Goal: Information Seeking & Learning: Find contact information

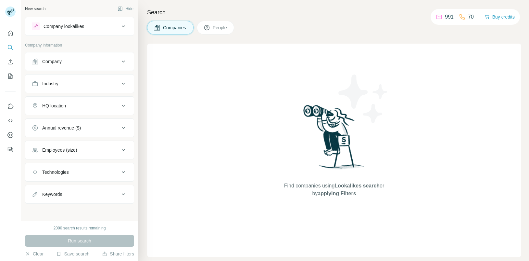
click at [104, 59] on div "Company" at bounding box center [76, 61] width 88 height 6
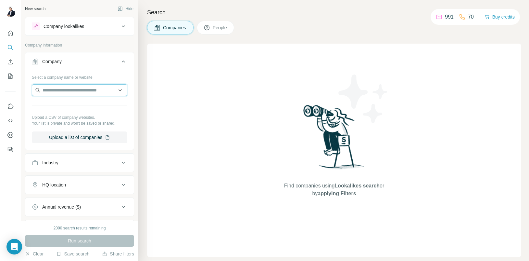
click at [91, 90] on input "text" at bounding box center [80, 90] width 96 height 12
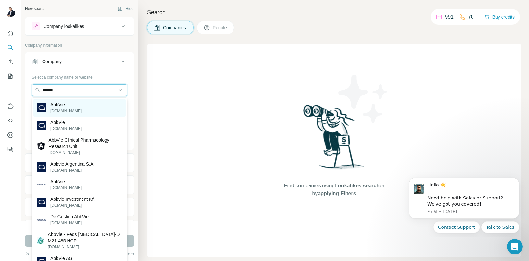
type input "******"
click at [86, 103] on div "AbbVie [DOMAIN_NAME]" at bounding box center [79, 108] width 92 height 18
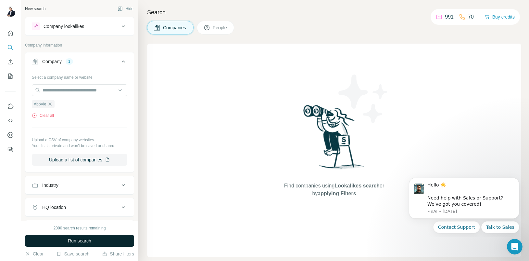
click at [68, 244] on button "Run search" at bounding box center [79, 241] width 109 height 12
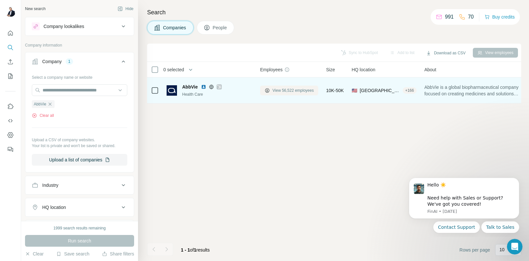
click at [306, 90] on span "View 56,522 employees" at bounding box center [293, 90] width 41 height 6
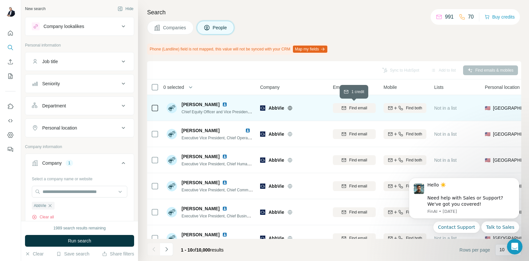
click at [351, 110] on span "Find email" at bounding box center [358, 108] width 18 height 6
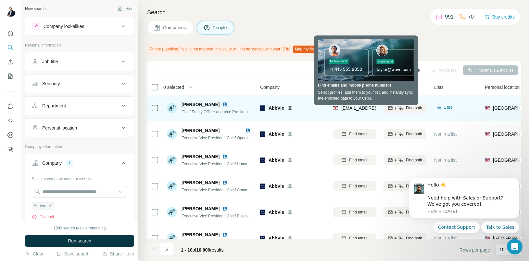
click at [455, 39] on div "Search Companies People Phone (Landline) field is not mapped, this value will n…" at bounding box center [333, 130] width 391 height 261
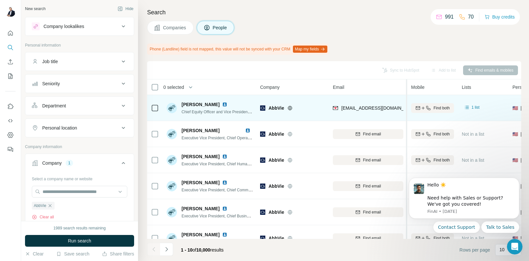
drag, startPoint x: 379, startPoint y: 85, endPoint x: 407, endPoint y: 83, distance: 29.0
click at [0, 0] on tr "0 selected People Company Email Mobile Lists Personal location Seniority Depart…" at bounding box center [0, 0] width 0 height 0
